Goal: Information Seeking & Learning: Learn about a topic

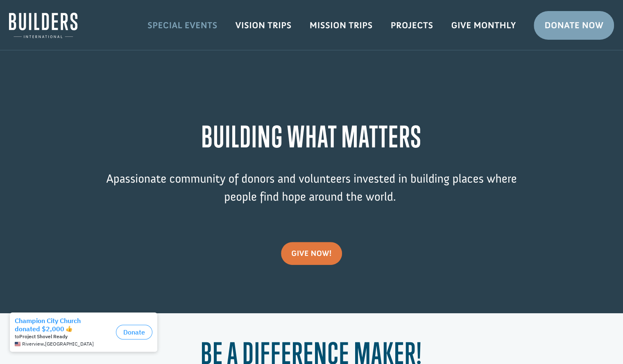
click at [183, 33] on link "Special Events" at bounding box center [182, 26] width 88 height 24
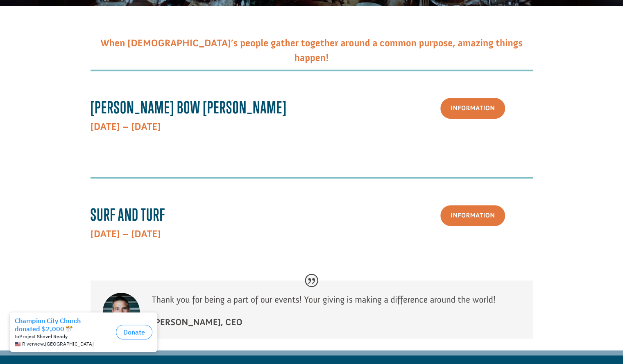
scroll to position [177, 0]
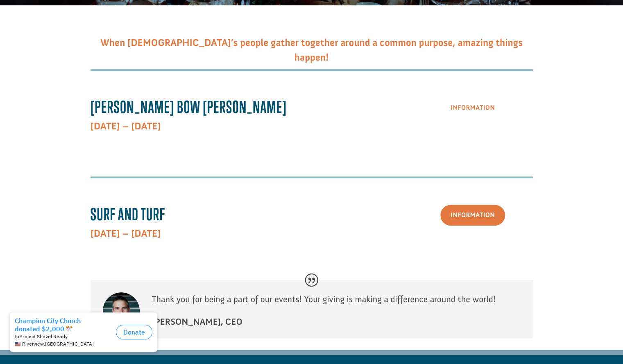
click at [479, 111] on link "Information" at bounding box center [472, 107] width 65 height 21
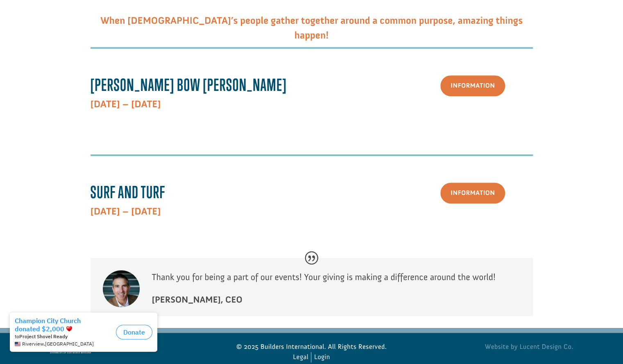
scroll to position [214, 0]
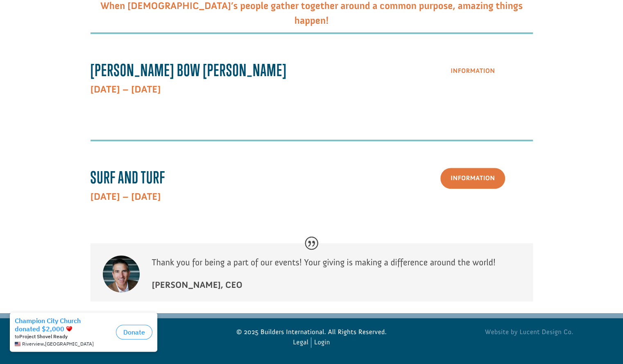
click at [476, 74] on link "Information" at bounding box center [472, 71] width 65 height 21
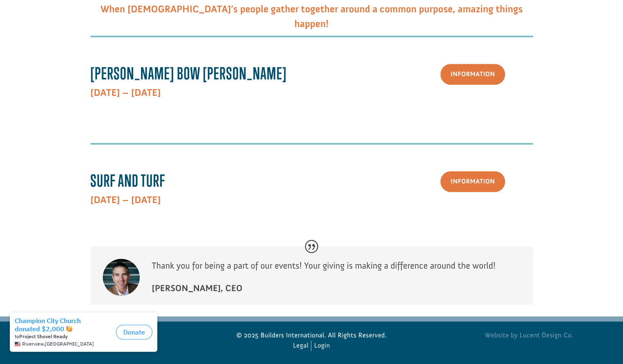
scroll to position [214, 0]
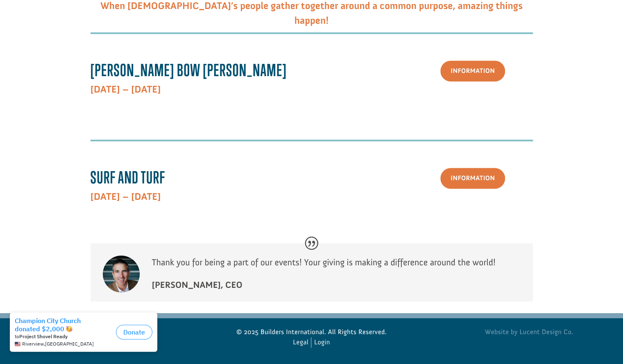
click at [174, 69] on span "[PERSON_NAME] Bow [PERSON_NAME]" at bounding box center [188, 70] width 196 height 20
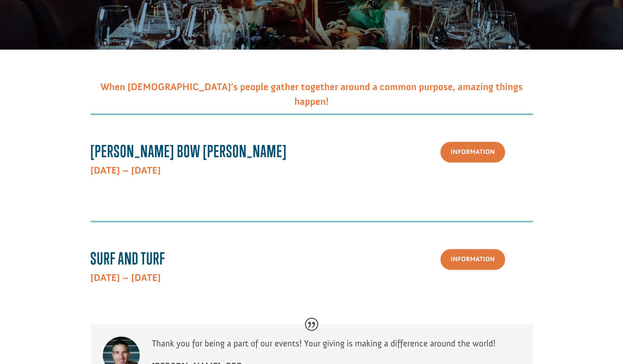
scroll to position [122, 0]
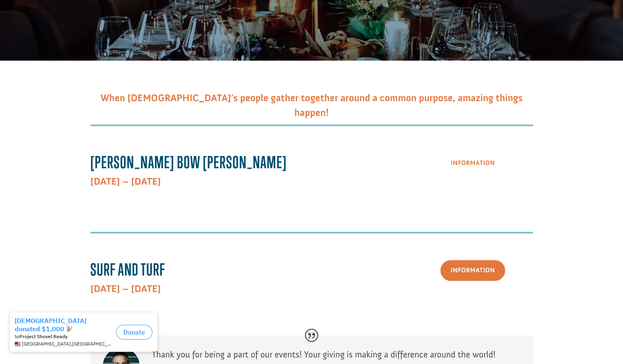
click at [480, 163] on link "Information" at bounding box center [472, 163] width 65 height 21
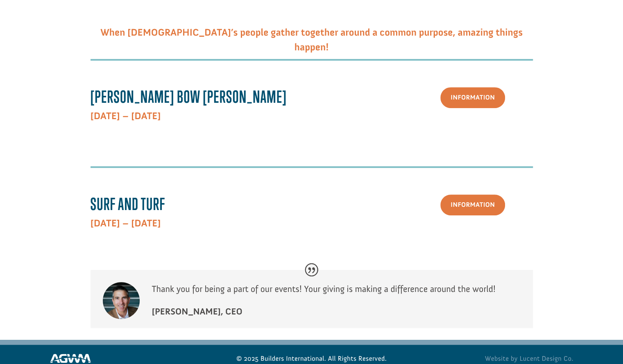
scroll to position [214, 0]
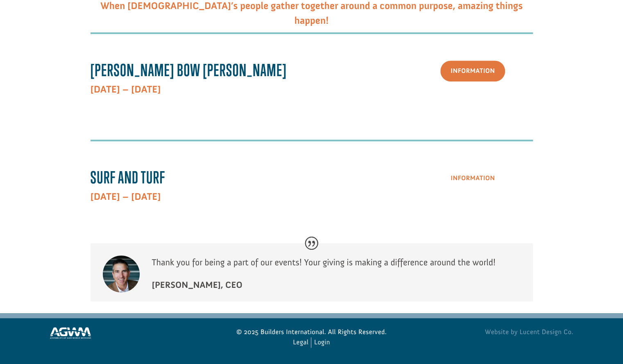
click at [489, 179] on link "Information" at bounding box center [472, 178] width 65 height 21
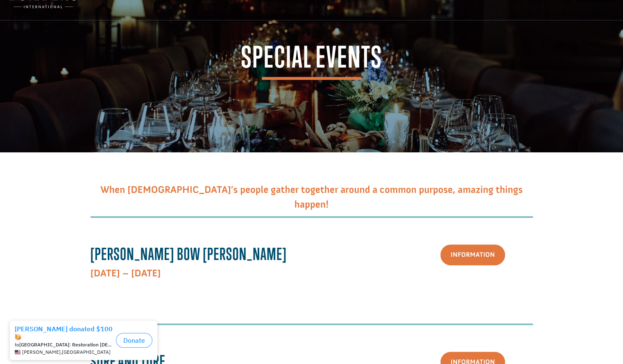
scroll to position [28, 0]
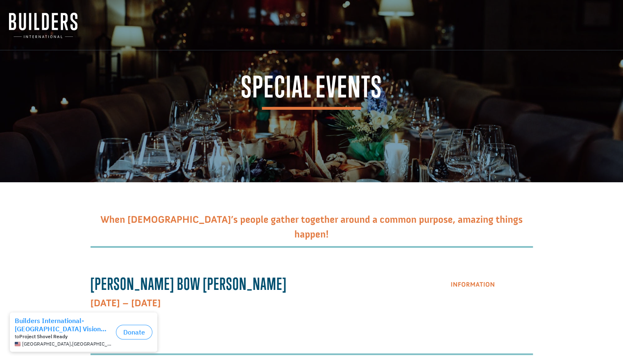
click at [489, 288] on link "Information" at bounding box center [472, 284] width 65 height 21
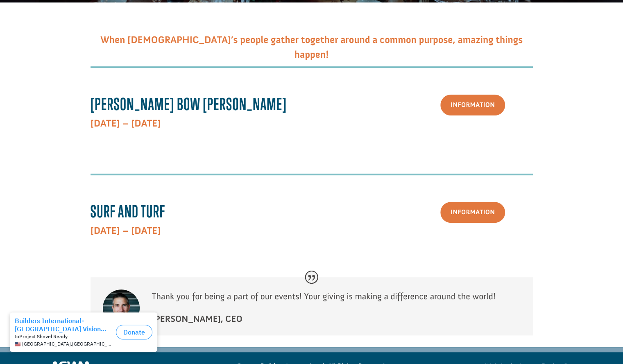
scroll to position [214, 0]
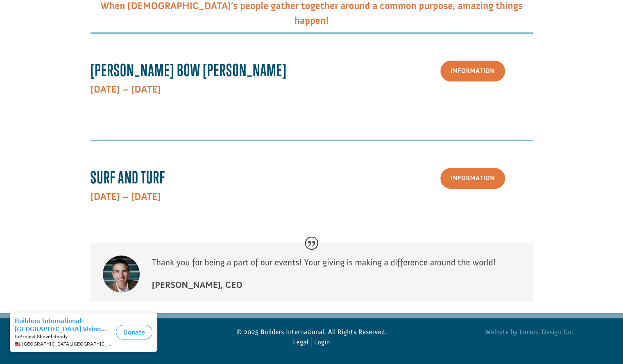
click at [582, 208] on div "When [DEMOGRAPHIC_DATA]’s people gather together around a common purpose, amazi…" at bounding box center [311, 140] width 605 height 345
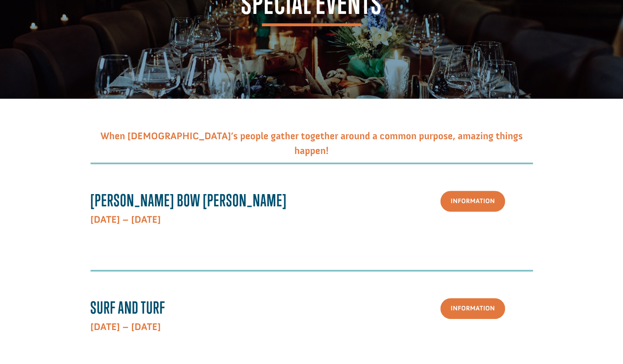
scroll to position [0, 0]
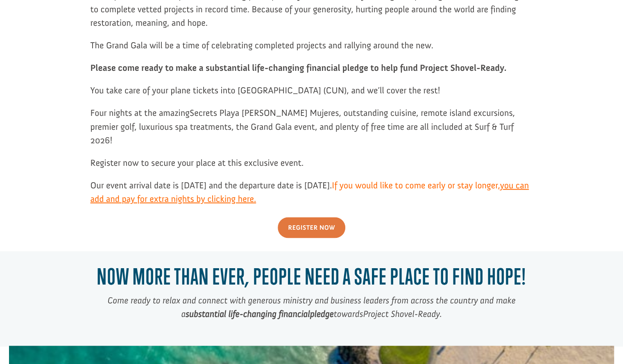
scroll to position [804, 0]
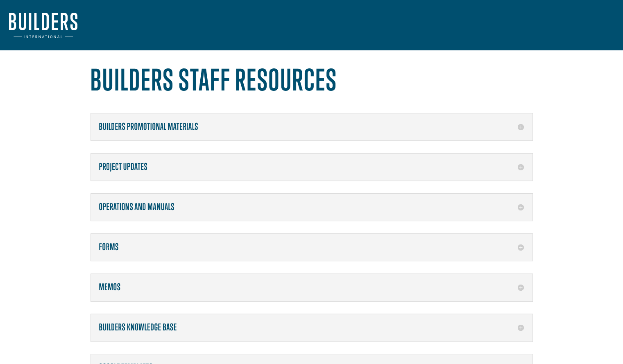
click at [517, 248] on h5 "Forms" at bounding box center [311, 247] width 425 height 11
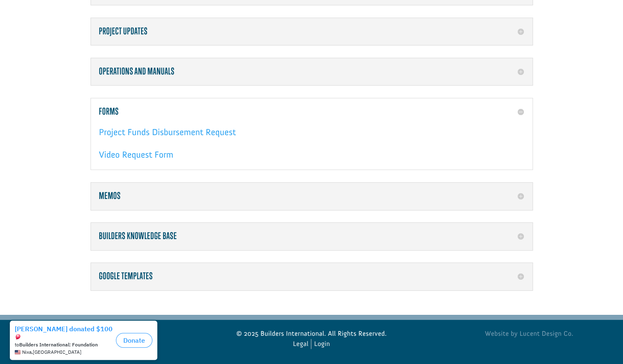
scroll to position [135, 0]
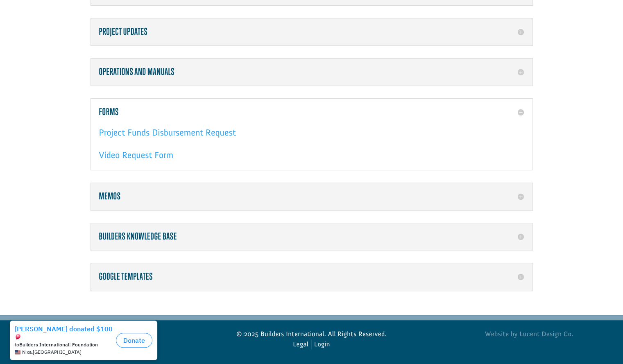
click at [524, 281] on div "Google Templates List of Templates How to duplicate a Template" at bounding box center [311, 277] width 442 height 28
click at [517, 274] on h5 "Google Templates" at bounding box center [311, 276] width 425 height 11
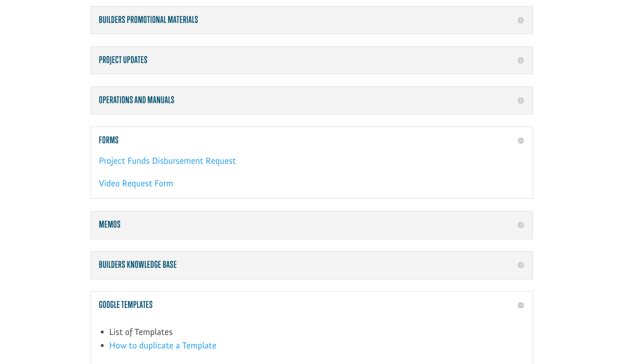
scroll to position [0, 0]
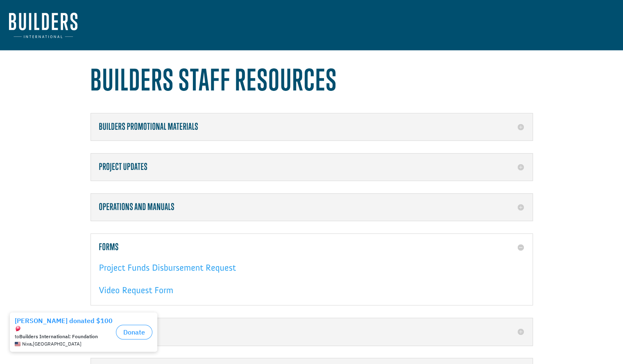
click at [519, 169] on h5 "Project Updates" at bounding box center [311, 167] width 425 height 11
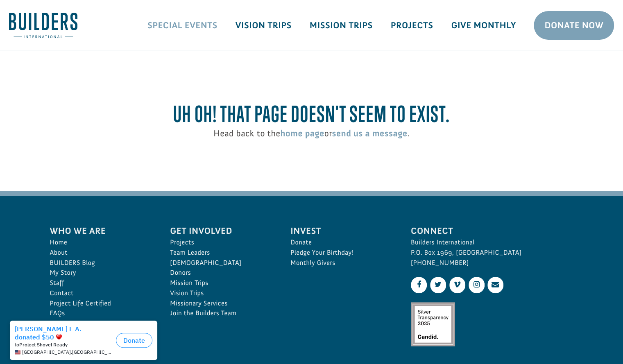
click at [173, 21] on link "Special Events" at bounding box center [182, 26] width 88 height 24
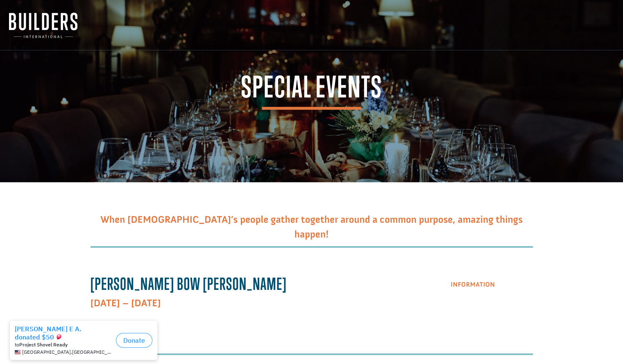
click at [459, 285] on link "Information" at bounding box center [472, 284] width 65 height 21
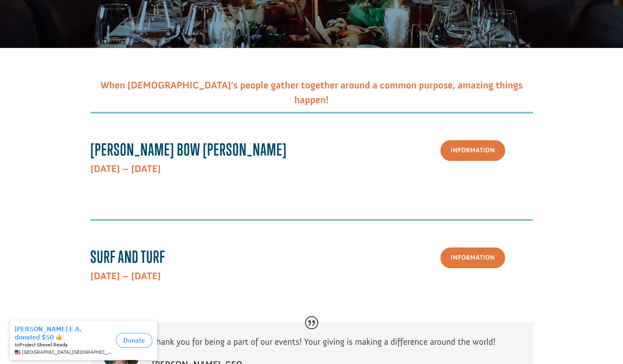
scroll to position [135, 0]
